Goal: Transaction & Acquisition: Purchase product/service

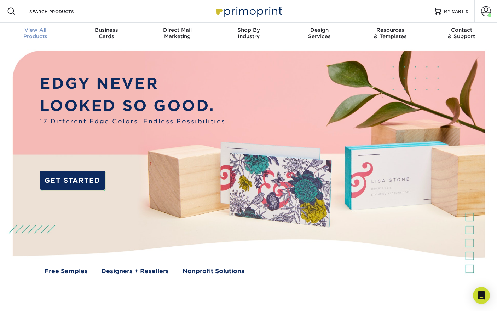
click at [29, 30] on span "View All" at bounding box center [35, 30] width 71 height 6
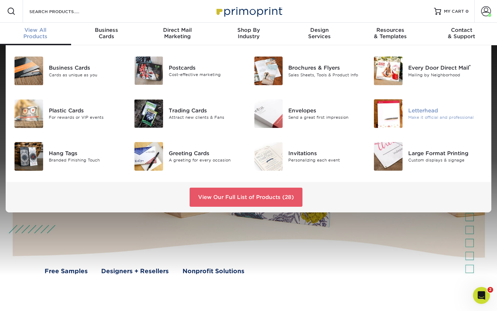
click at [428, 114] on div "Letterhead" at bounding box center [445, 111] width 75 height 8
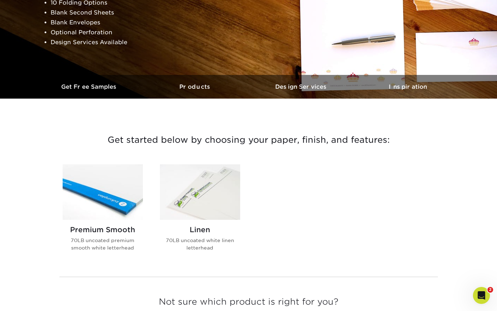
click at [223, 198] on img at bounding box center [200, 192] width 80 height 56
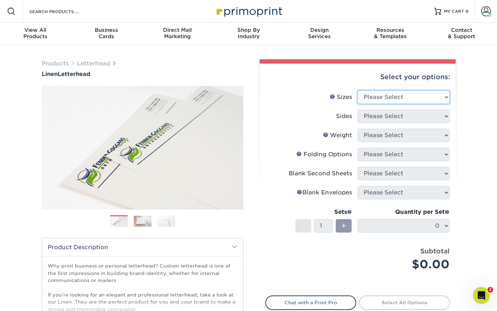
select select "8.50x11.00"
click option "8.5" x 11"" at bounding box center [0, 0] width 0 height 0
select select "13abbda7-1d64-4f25-8bb2-c179b224825d"
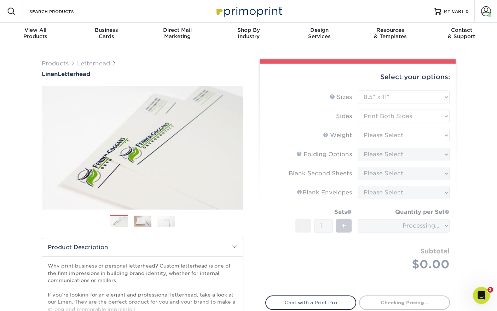
click at [397, 137] on form "Sizes Help Sizes Please Select 5.5" x 8.5" 8.5" x 11" 8.5" x 14" 11" x 17" Side…" at bounding box center [357, 189] width 185 height 197
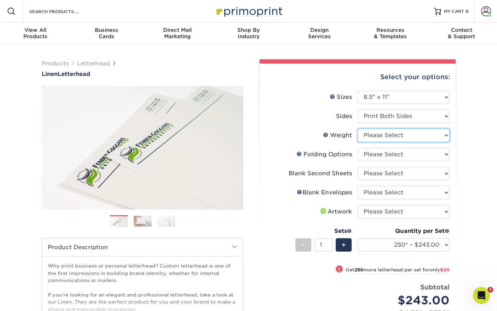
select select "70LB"
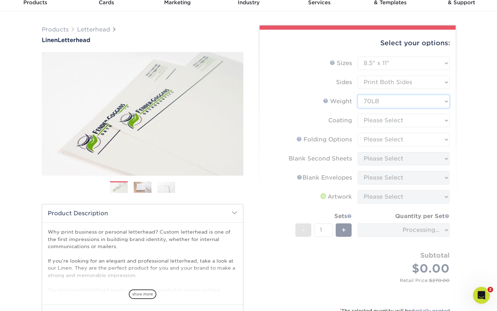
scroll to position [40, 0]
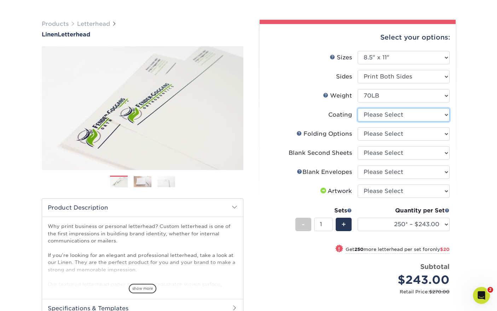
select select "3e7618de-abca-4bda-9f97-8b9129e913d8"
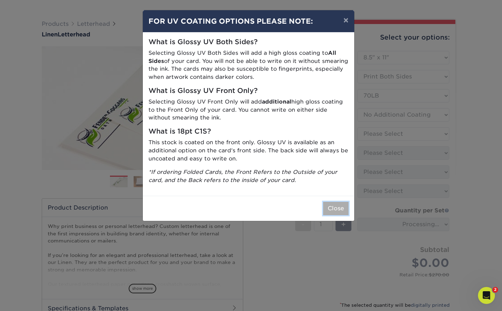
click at [336, 209] on button "Close" at bounding box center [335, 208] width 25 height 13
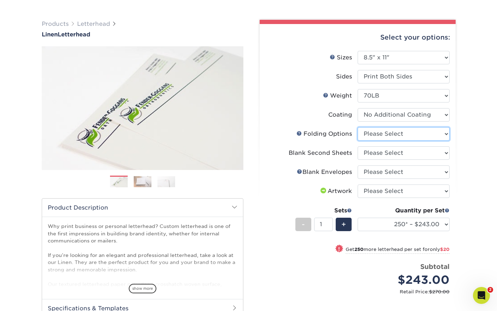
select select "9b1d5825-34d1-4721-9874-ed79abb003d7"
click option "FLAT - No Folding" at bounding box center [0, 0] width 0 height 0
select select "80c01c16-d127-4b18-b8f3-2c0f873fa65b"
click option "No second blank sheets" at bounding box center [0, 0] width 0 height 0
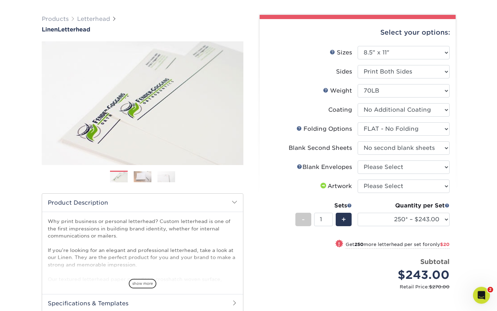
scroll to position [45, 0]
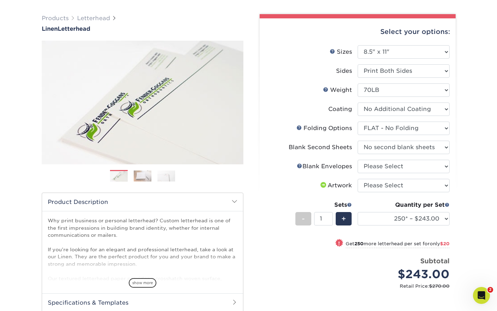
click at [424, 228] on div "Quantity per Set 250* – $243.00 500* – $263.00 750 – $279.00 1000 – $295.00 150…" at bounding box center [403, 217] width 92 height 33
click at [357, 212] on select "250* – $243.00 500* – $263.00 750 – $279.00 1000 – $295.00 1500 – $341.00 2000 …" at bounding box center [403, 218] width 92 height 13
